Goal: Task Accomplishment & Management: Manage account settings

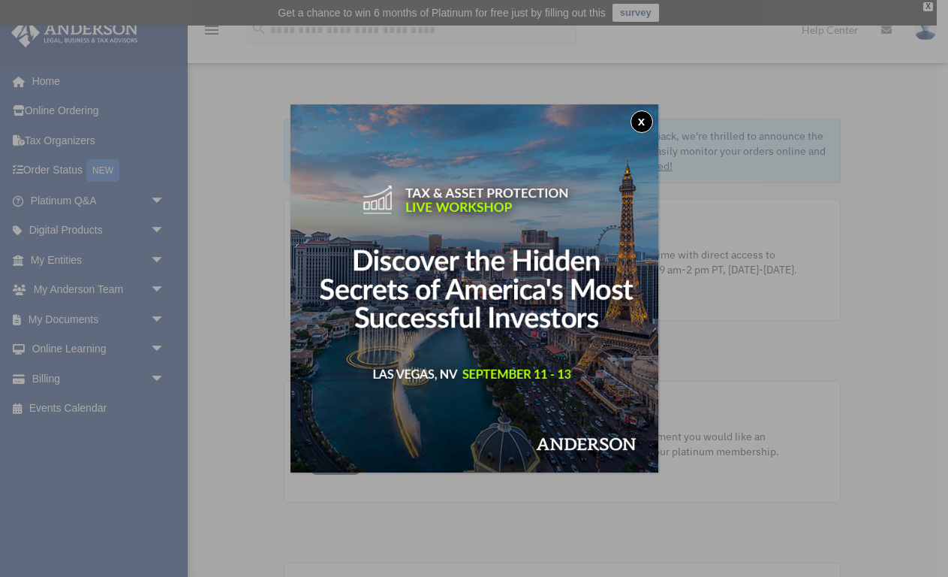
click at [642, 121] on button "x" at bounding box center [642, 121] width 23 height 23
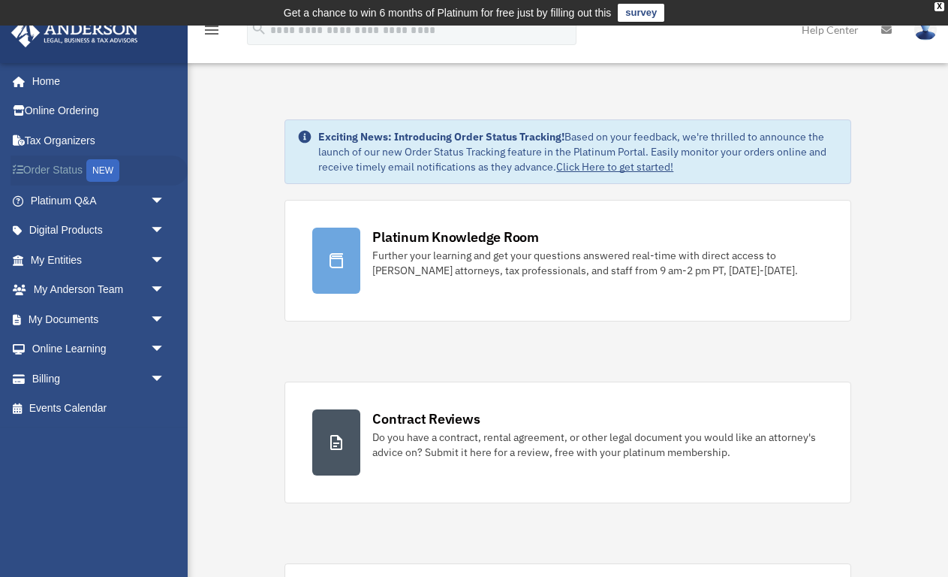
click at [59, 170] on link "Order Status NEW" at bounding box center [99, 170] width 177 height 31
click at [81, 255] on link "My Entities arrow_drop_down" at bounding box center [99, 260] width 177 height 30
click at [158, 256] on span "arrow_drop_down" at bounding box center [165, 260] width 30 height 31
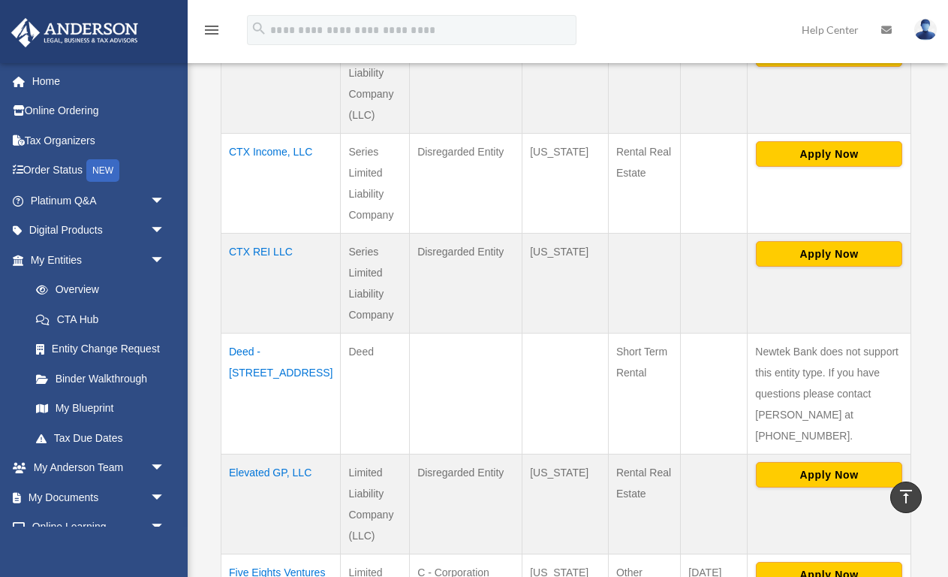
scroll to position [704, 0]
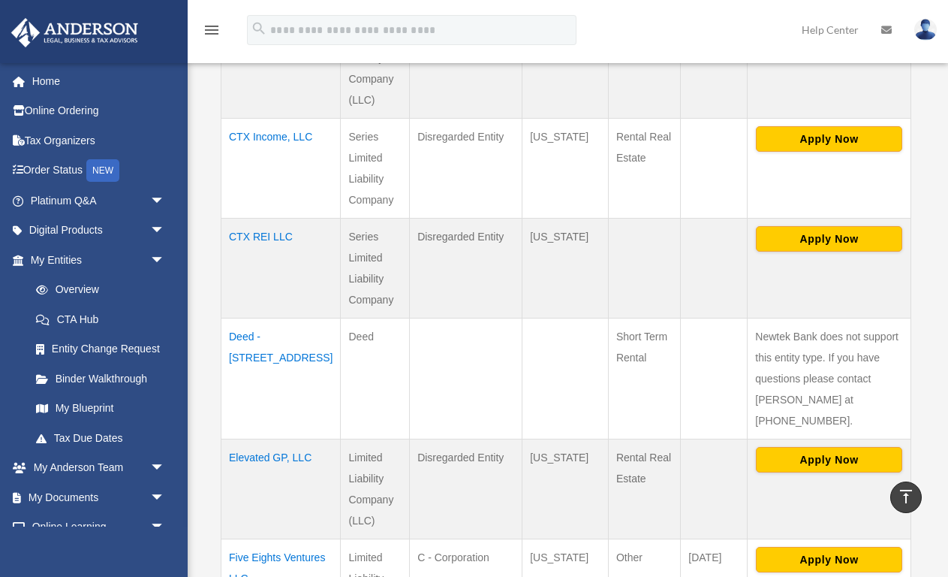
click at [257, 438] on td "Elevated GP, LLC" at bounding box center [280, 488] width 119 height 100
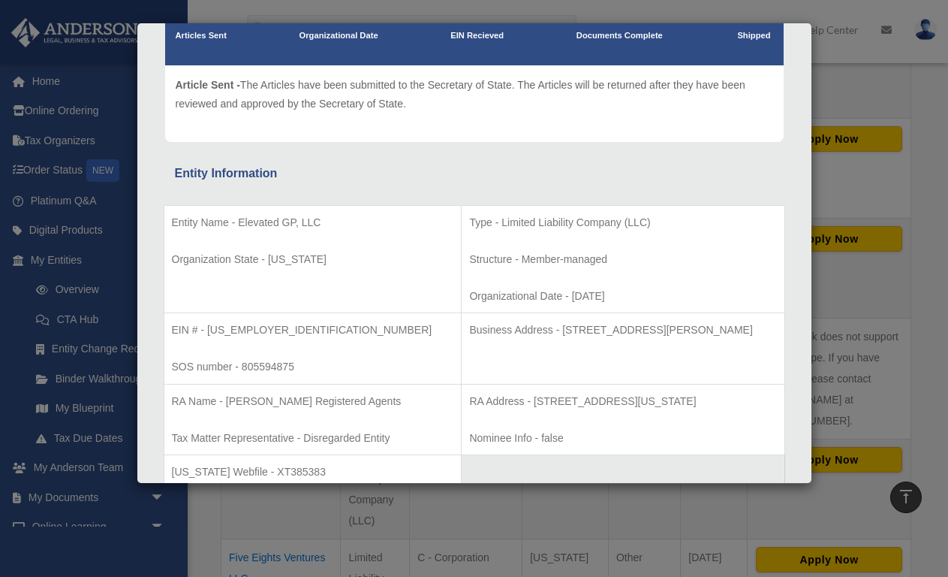
scroll to position [0, 0]
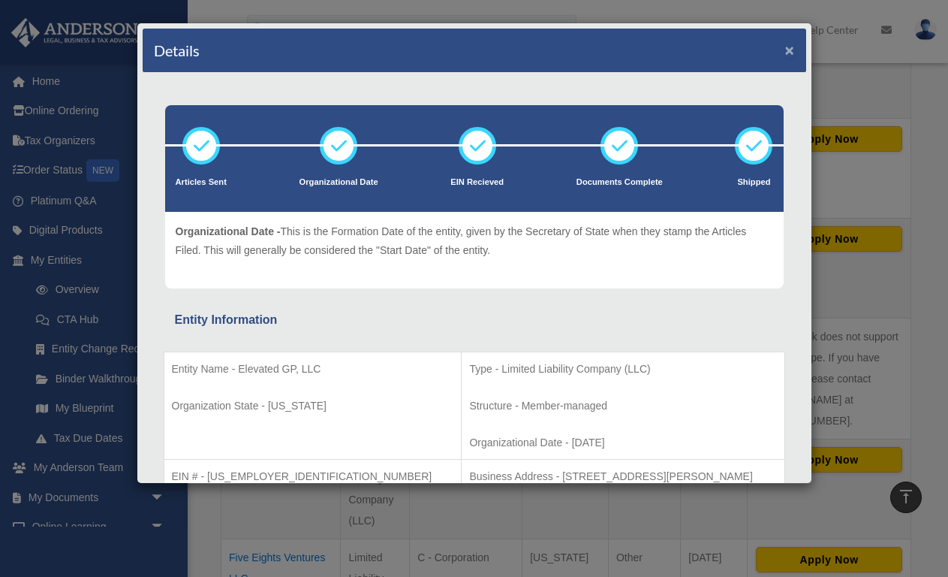
click at [790, 50] on button "×" at bounding box center [790, 50] width 10 height 16
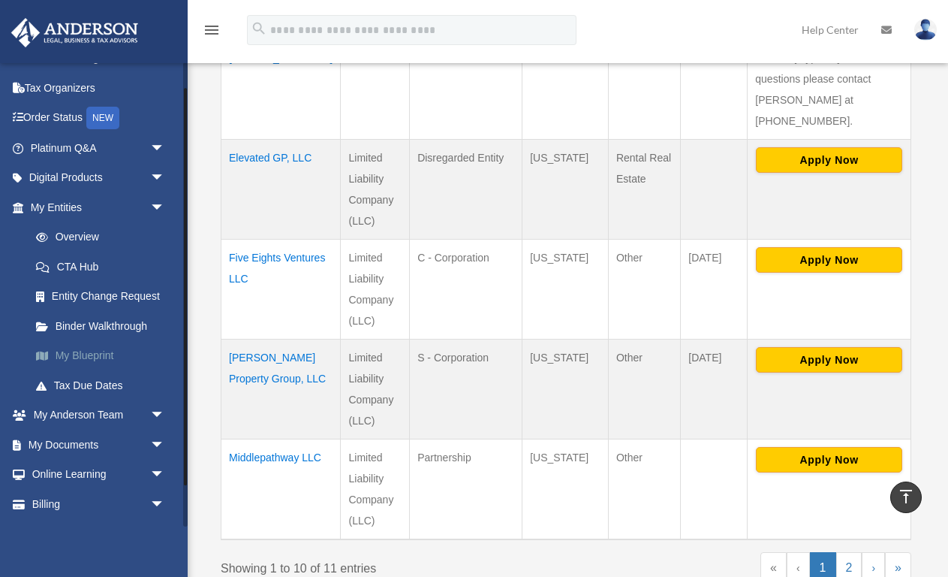
scroll to position [78, 0]
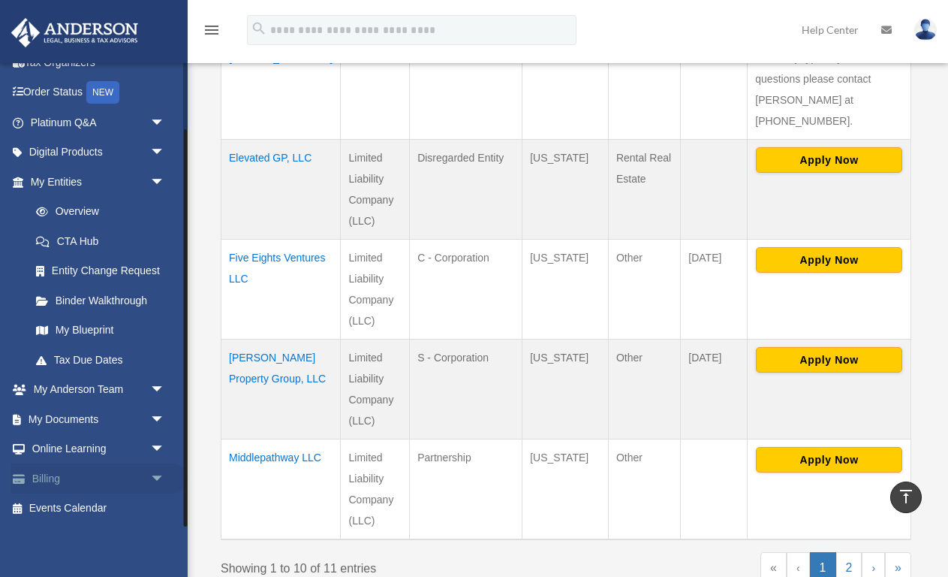
click at [112, 477] on link "Billing arrow_drop_down" at bounding box center [99, 478] width 177 height 30
click at [155, 476] on span "arrow_drop_down" at bounding box center [165, 478] width 30 height 31
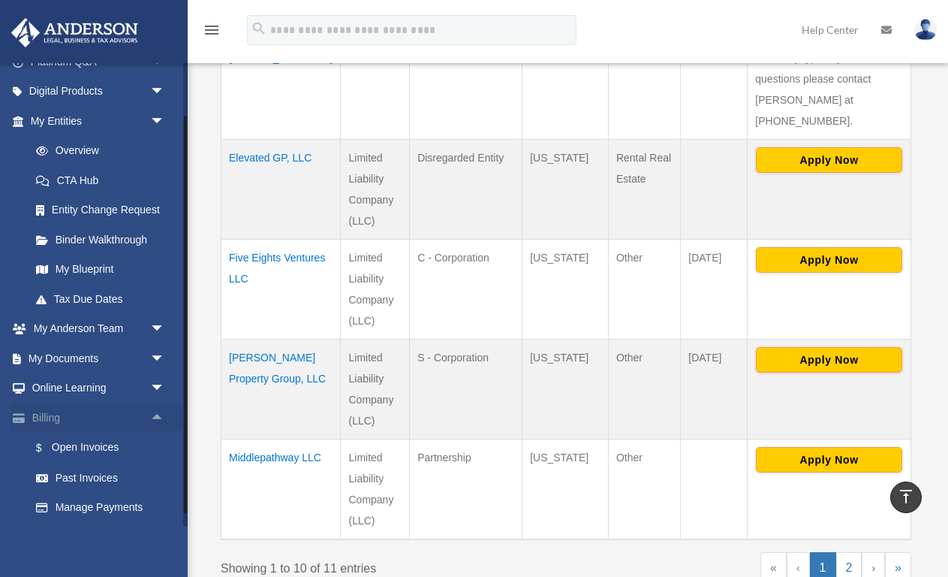
scroll to position [167, 0]
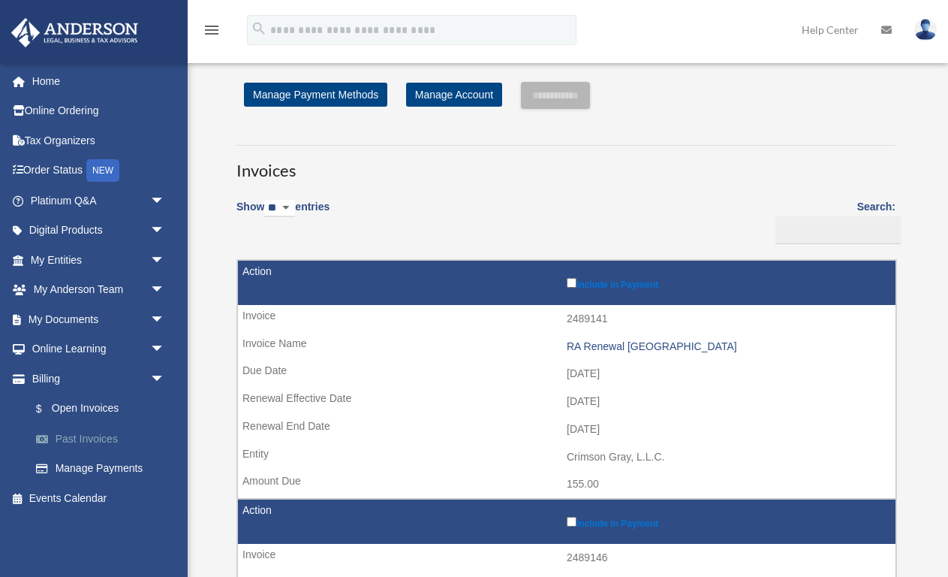
click at [100, 435] on link "Past Invoices" at bounding box center [104, 438] width 167 height 30
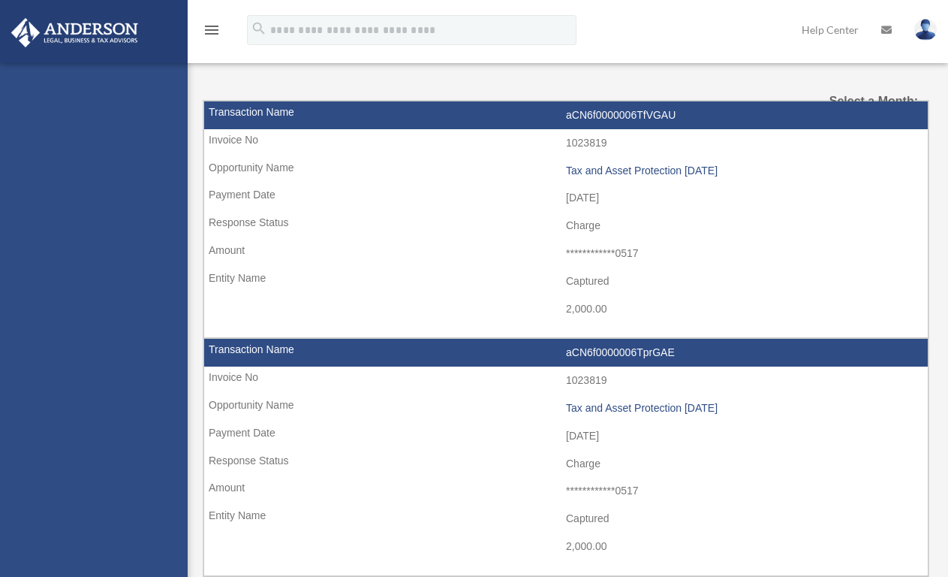
select select
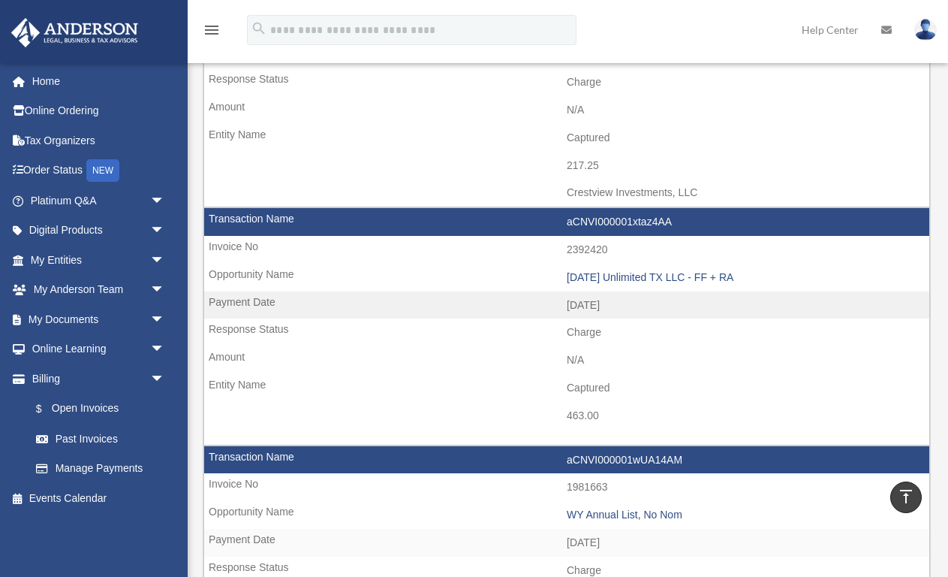
scroll to position [1481, 0]
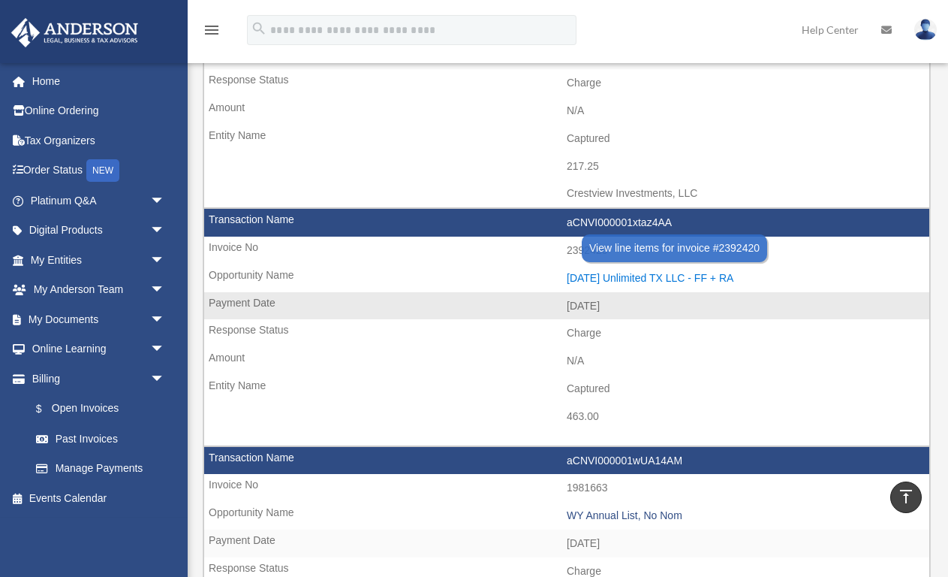
click at [647, 274] on div "[DATE] Unlimited TX LLC - FF + RA" at bounding box center [744, 278] width 355 height 13
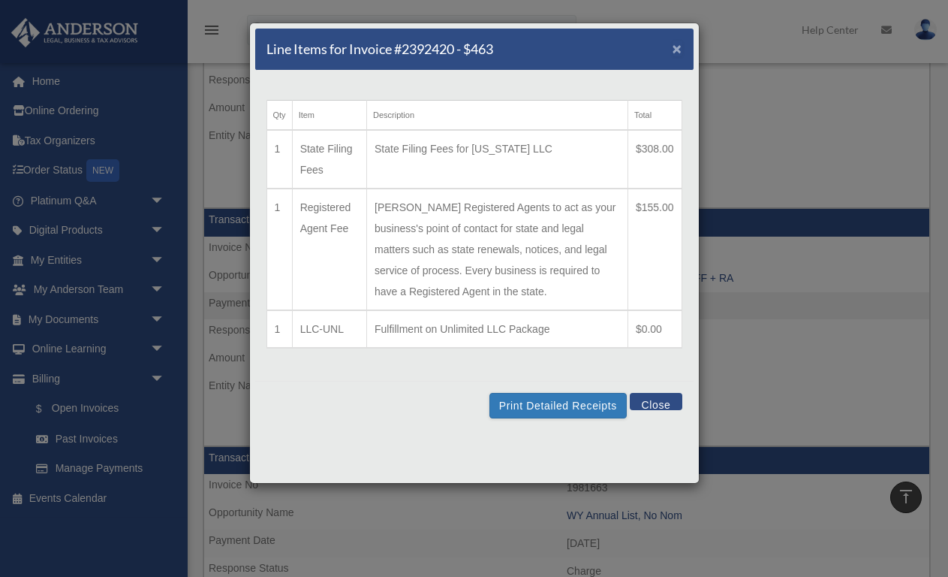
click at [676, 50] on span "×" at bounding box center [678, 48] width 10 height 17
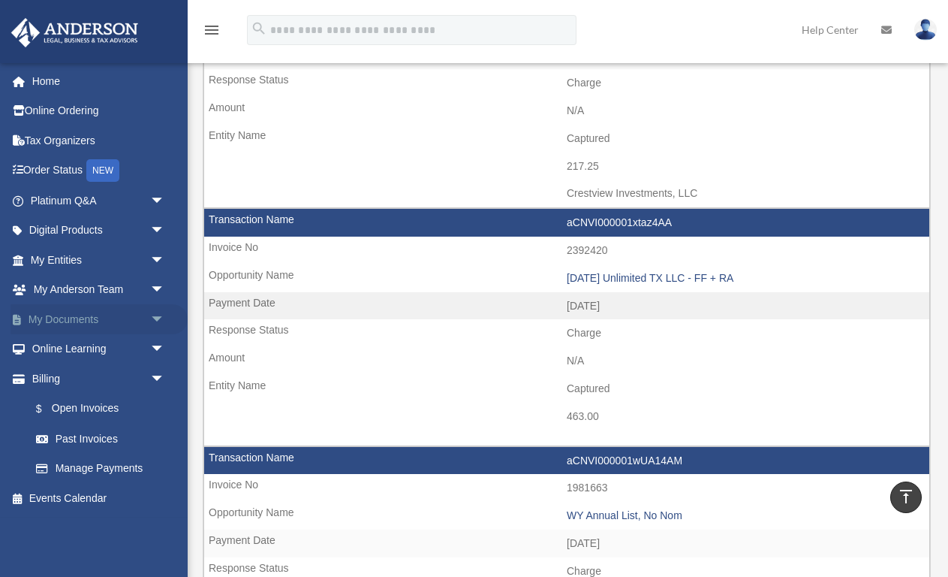
click at [88, 317] on link "My Documents arrow_drop_down" at bounding box center [99, 319] width 177 height 30
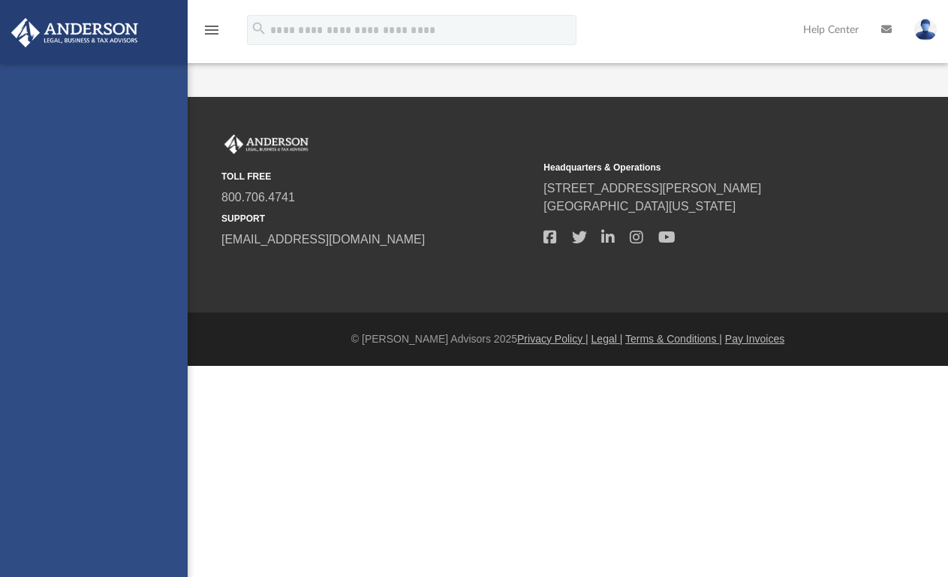
click at [159, 314] on div "[PERSON_NAME][EMAIL_ADDRESS][DOMAIN_NAME] Sign Out [PERSON_NAME][EMAIL_ADDRESS]…" at bounding box center [94, 351] width 188 height 577
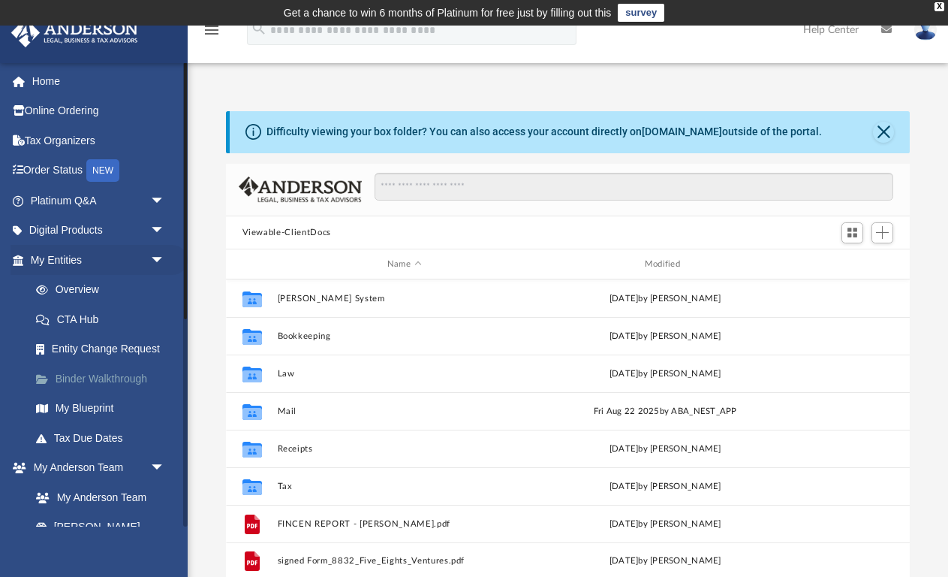
scroll to position [341, 685]
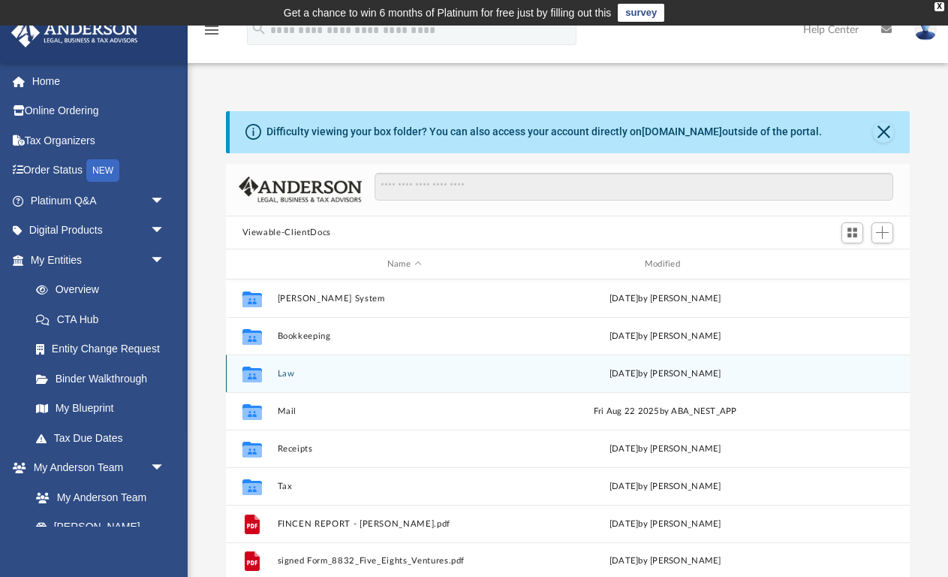
click at [293, 376] on button "Law" at bounding box center [404, 374] width 254 height 10
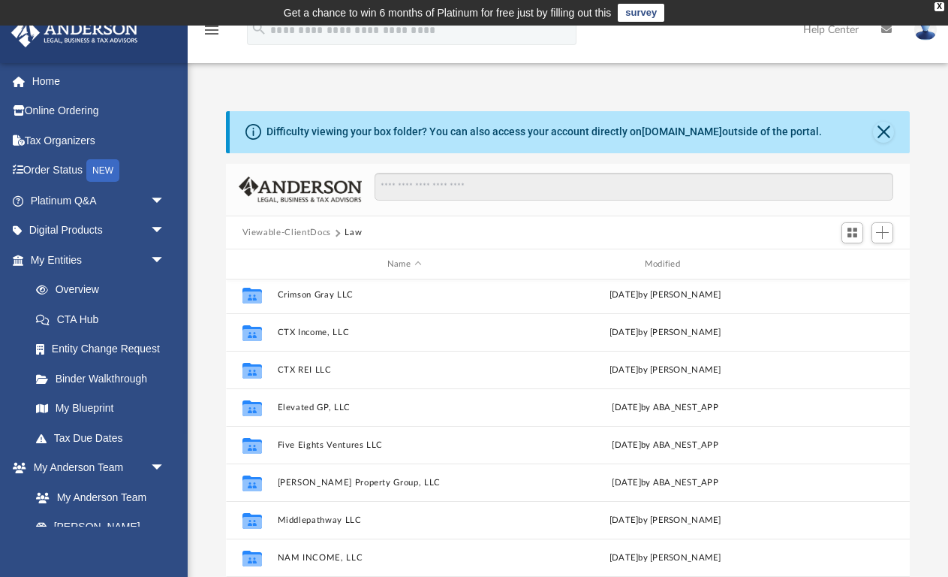
scroll to position [85, 0]
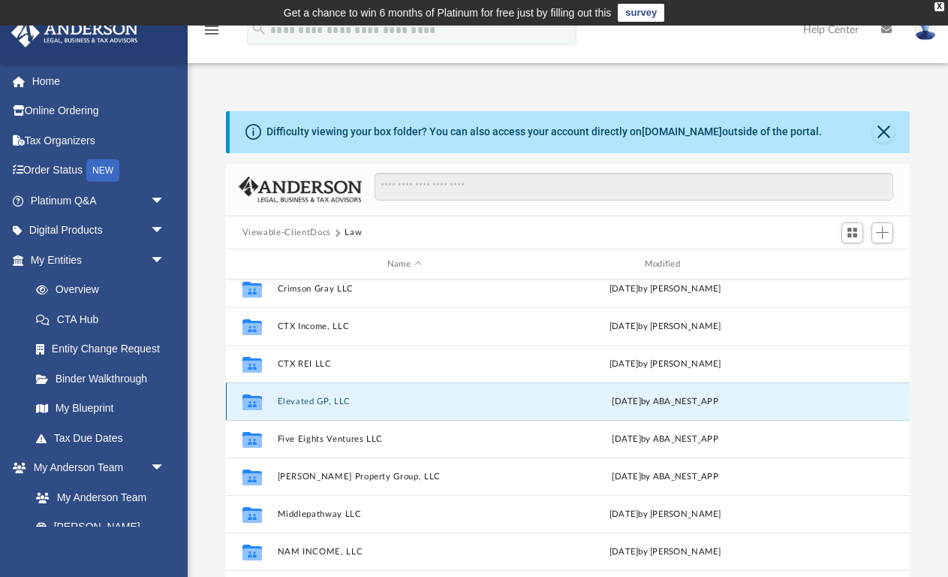
click at [291, 399] on button "Elevated GP, LLC" at bounding box center [404, 401] width 254 height 10
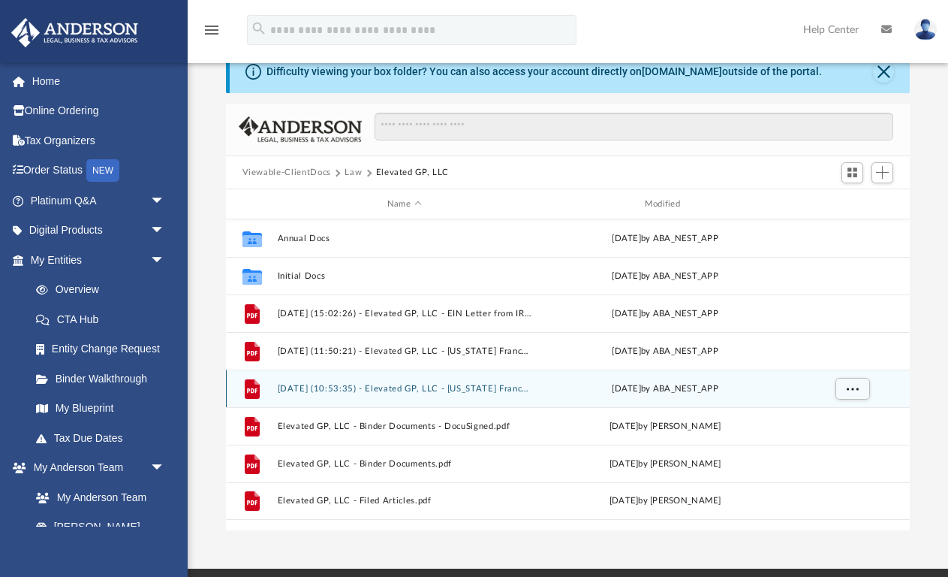
scroll to position [71, 0]
